Goal: Task Accomplishment & Management: Use online tool/utility

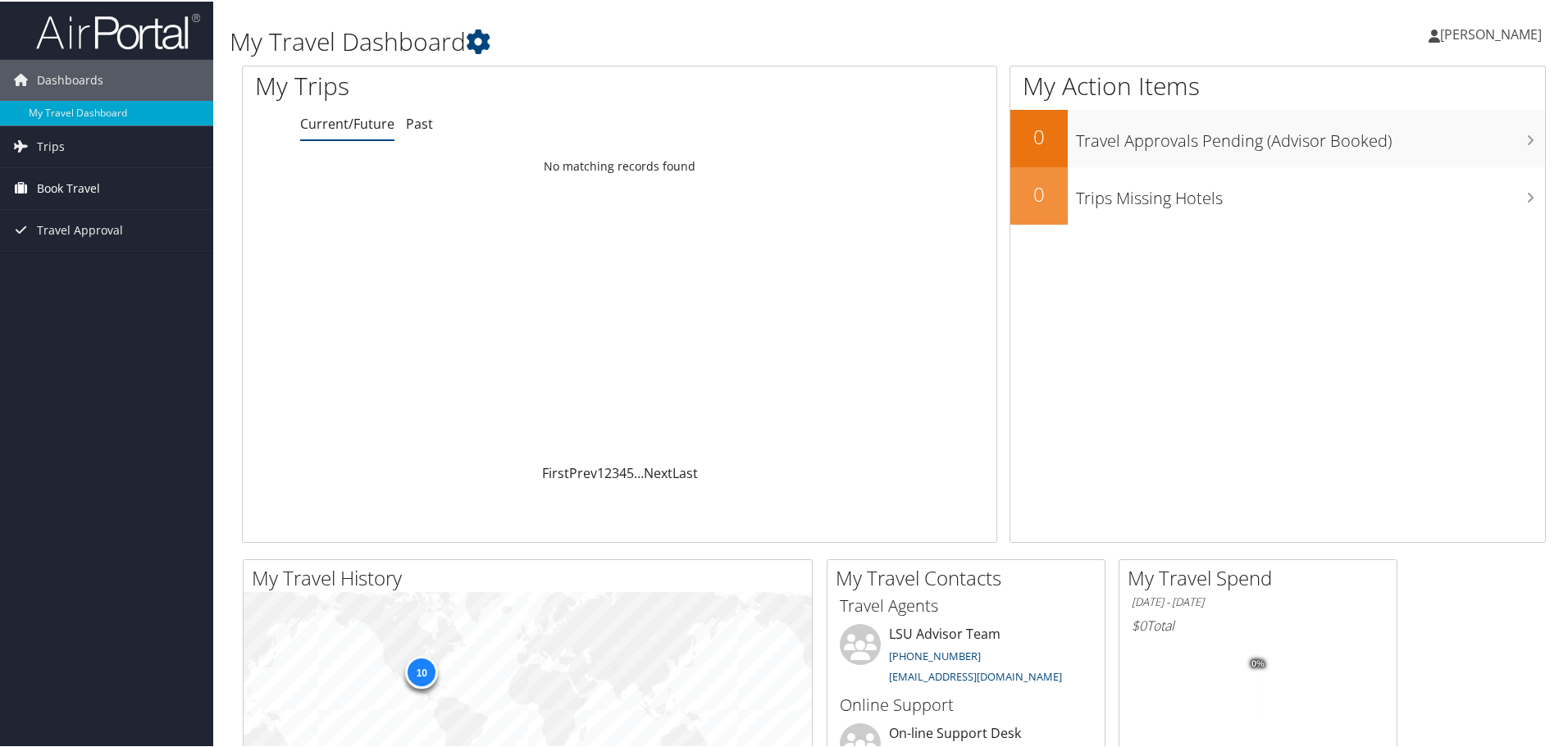
click at [66, 188] on span "Book Travel" at bounding box center [68, 186] width 63 height 41
click at [78, 219] on link "Approval Request (Beta)" at bounding box center [106, 220] width 213 height 24
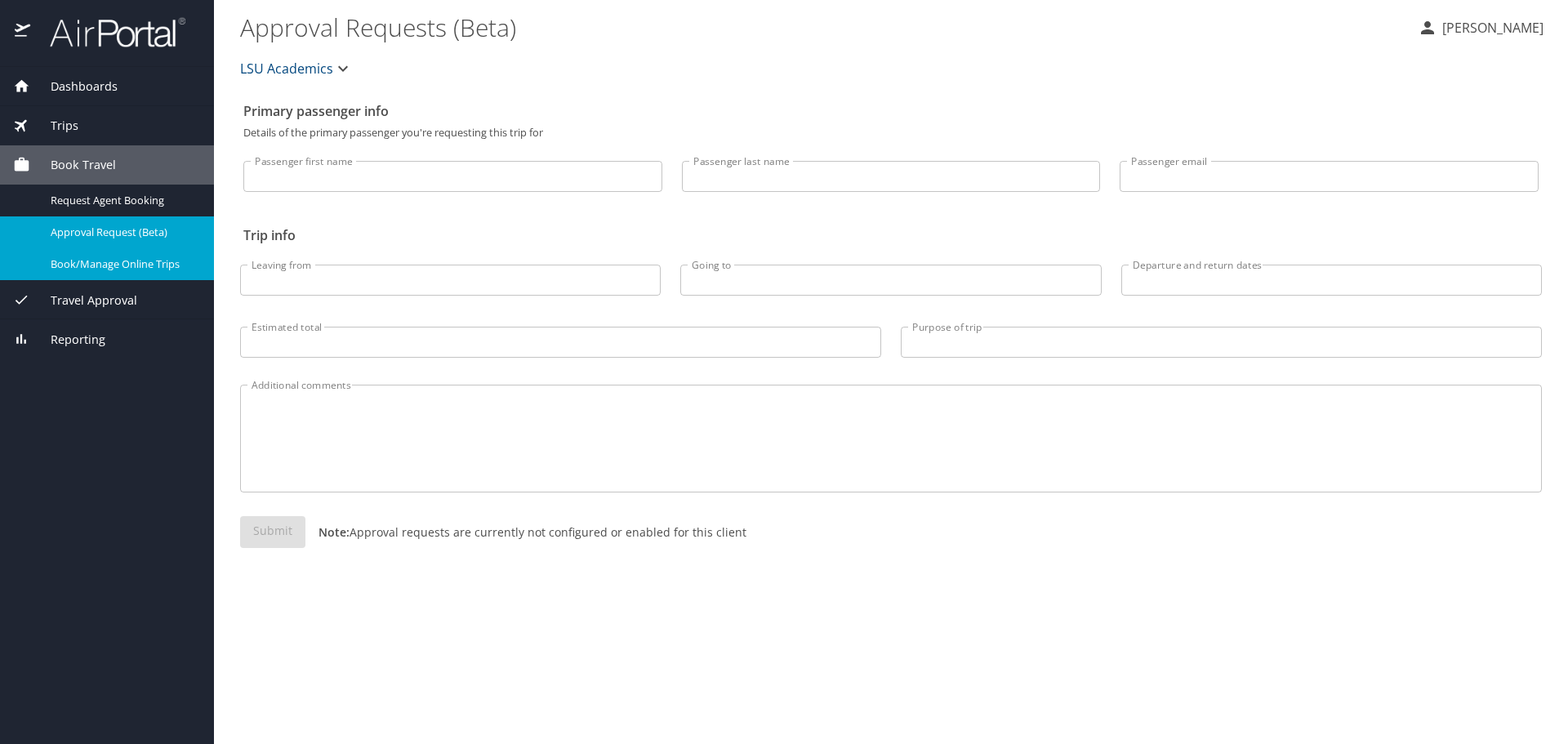
click at [103, 267] on span "Book/Manage Online Trips" at bounding box center [122, 264] width 144 height 16
